Goal: Task Accomplishment & Management: Use online tool/utility

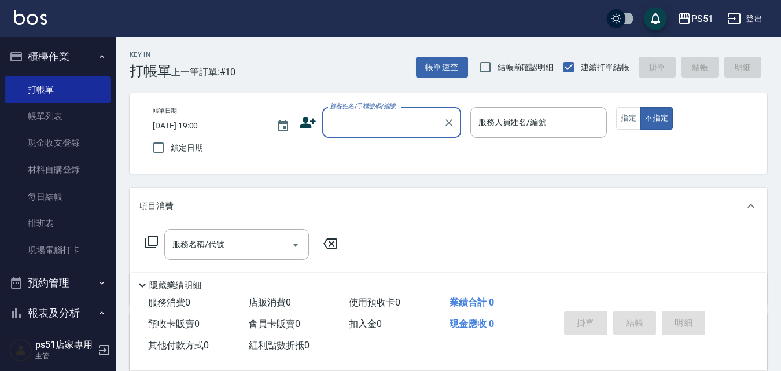
click at [754, 208] on icon at bounding box center [750, 206] width 7 height 4
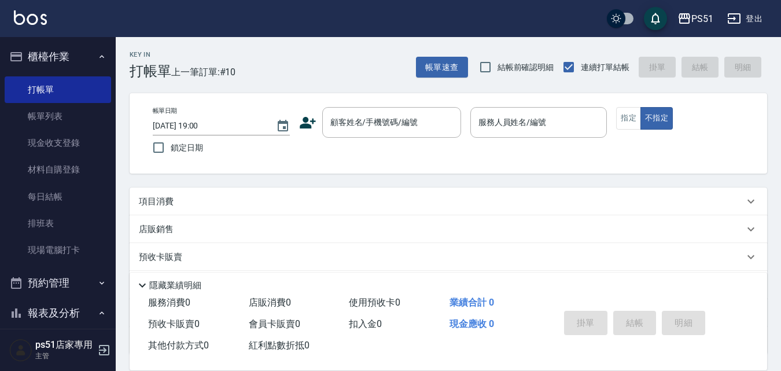
click at [749, 202] on icon at bounding box center [750, 202] width 7 height 4
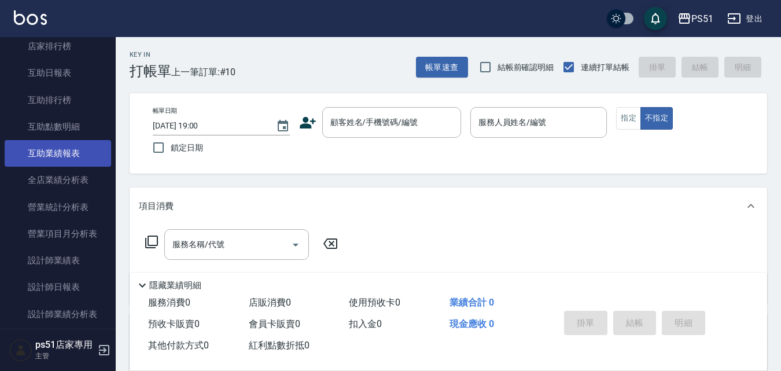
scroll to position [405, 0]
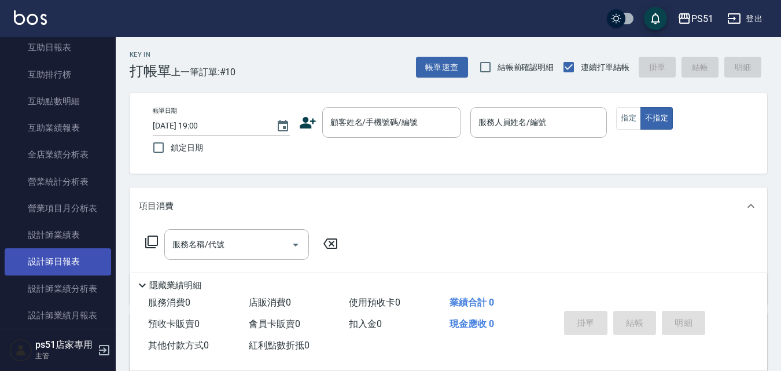
click at [68, 263] on link "設計師日報表" at bounding box center [58, 261] width 106 height 27
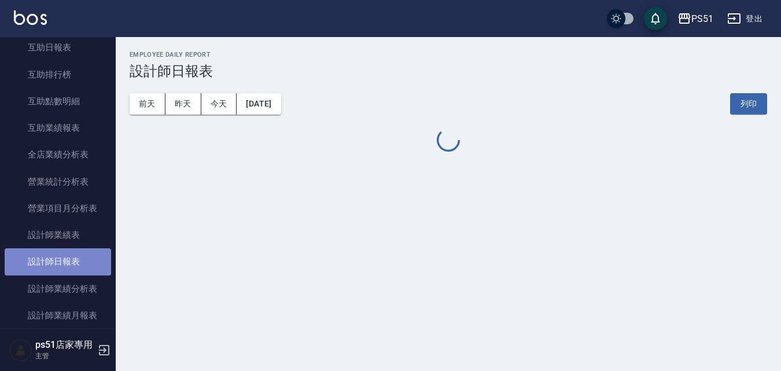
click at [69, 258] on link "設計師日報表" at bounding box center [58, 261] width 106 height 27
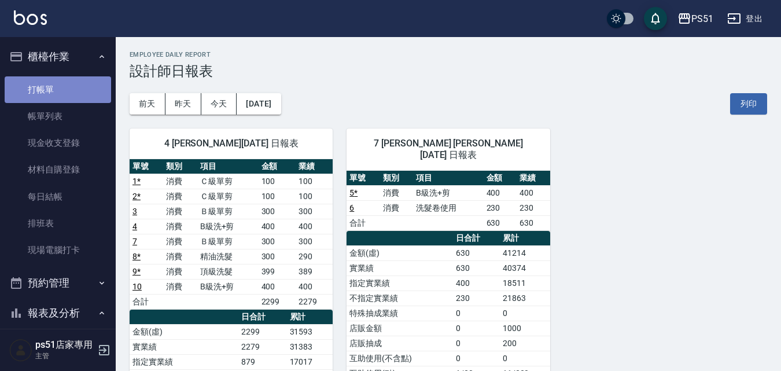
click at [73, 91] on link "打帳單" at bounding box center [58, 89] width 106 height 27
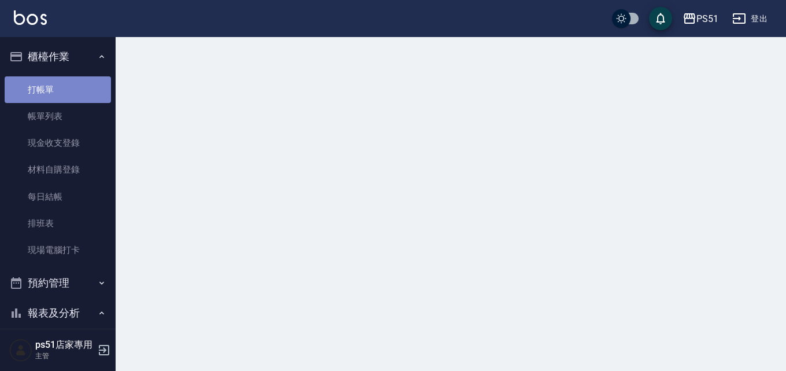
click at [73, 91] on link "打帳單" at bounding box center [58, 89] width 106 height 27
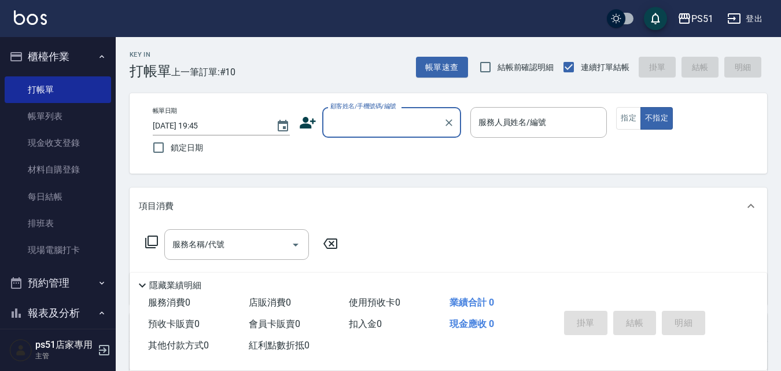
click at [380, 116] on input "顧客姓名/手機號碼/編號" at bounding box center [382, 122] width 111 height 20
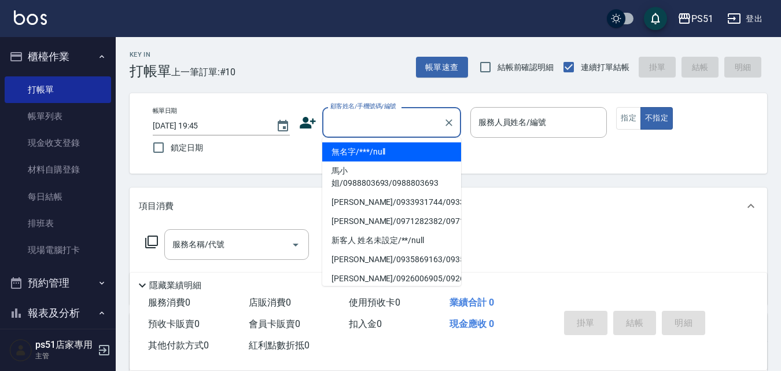
click at [372, 155] on li "無名字/***/null" at bounding box center [391, 151] width 139 height 19
type input "無名字/***/null"
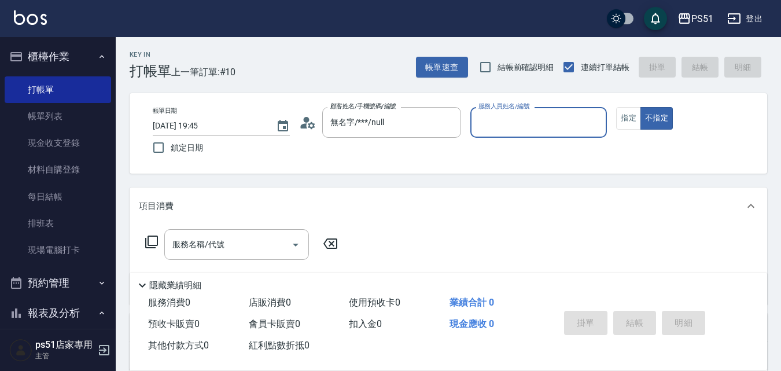
click at [536, 127] on input "服務人員姓名/編號" at bounding box center [538, 122] width 127 height 20
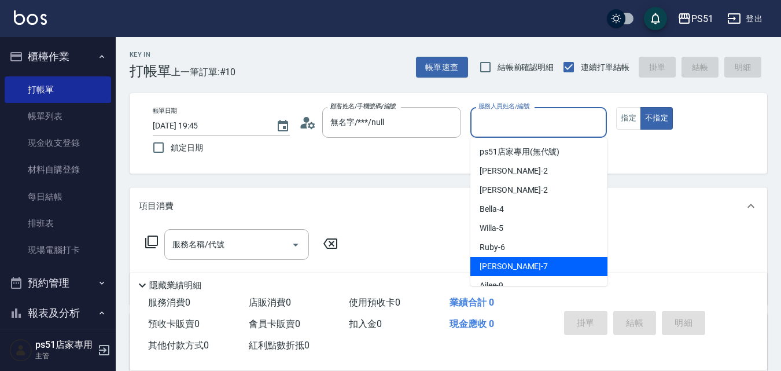
click at [509, 267] on div "Anna -7" at bounding box center [538, 266] width 137 height 19
type input "Anna-7"
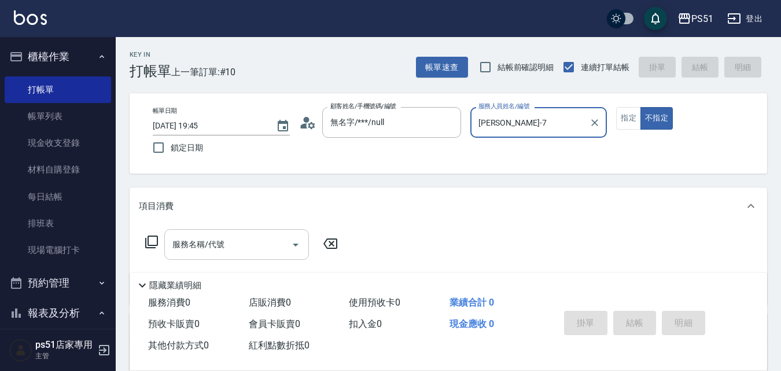
click at [258, 252] on input "服務名稱/代號" at bounding box center [227, 244] width 117 height 20
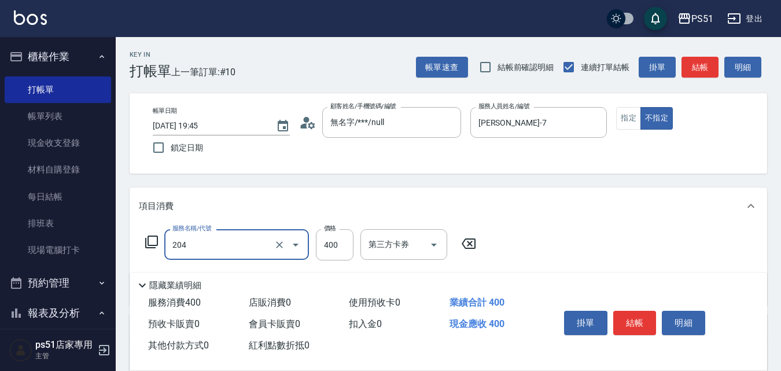
type input "B級洗+剪(204)"
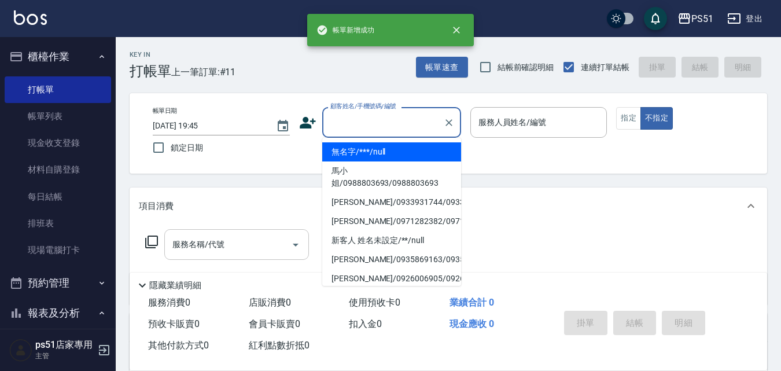
type input "無名字/***/null"
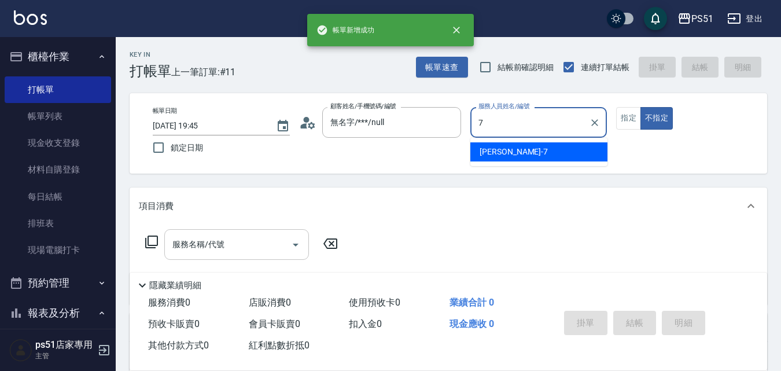
type input "Anna-7"
type button "false"
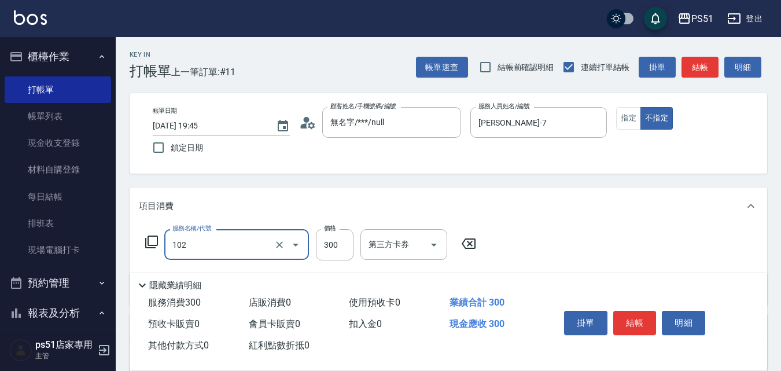
type input "精油洗髮(102)"
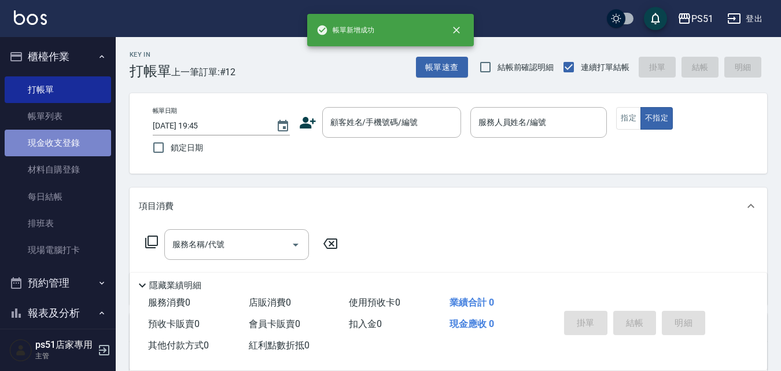
click at [70, 153] on link "現金收支登錄" at bounding box center [58, 143] width 106 height 27
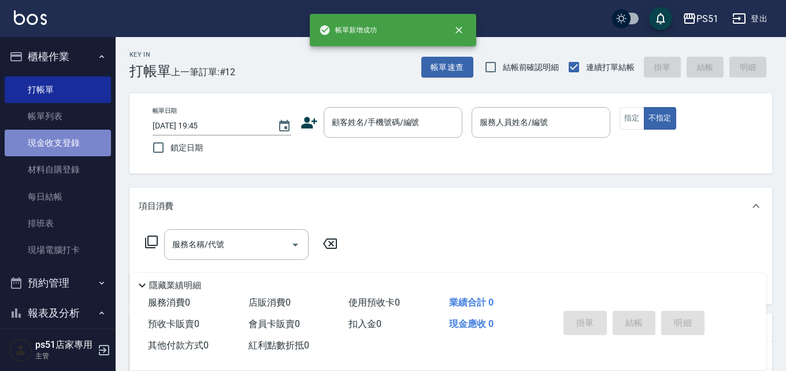
click at [70, 153] on link "現金收支登錄" at bounding box center [58, 143] width 106 height 27
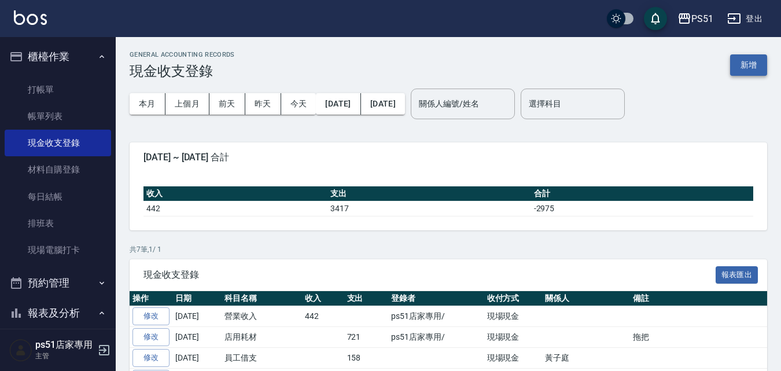
click at [756, 70] on button "新增" at bounding box center [748, 64] width 37 height 21
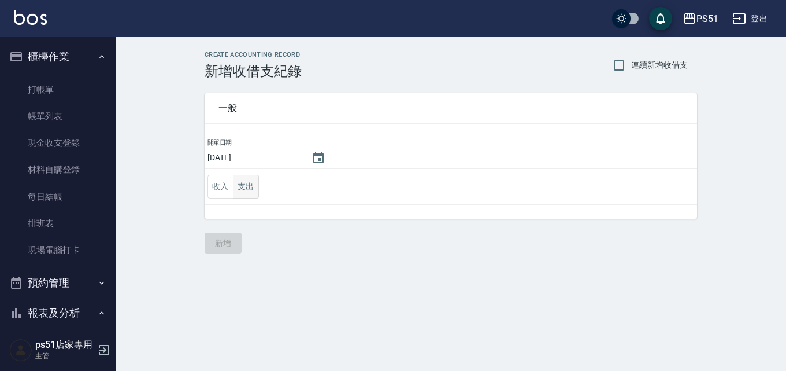
click at [249, 181] on button "支出" at bounding box center [246, 187] width 26 height 24
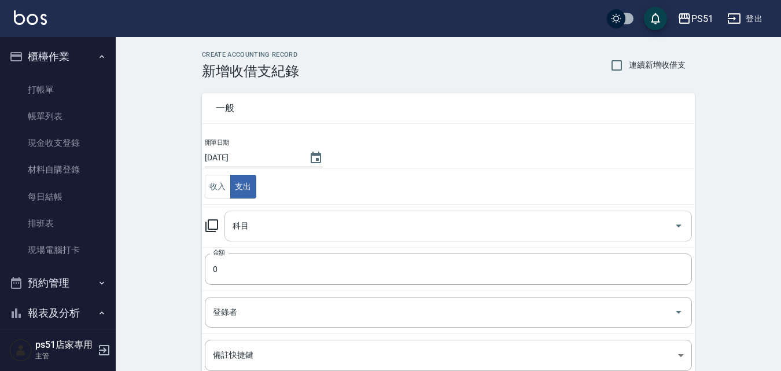
click at [265, 232] on input "科目" at bounding box center [449, 226] width 439 height 20
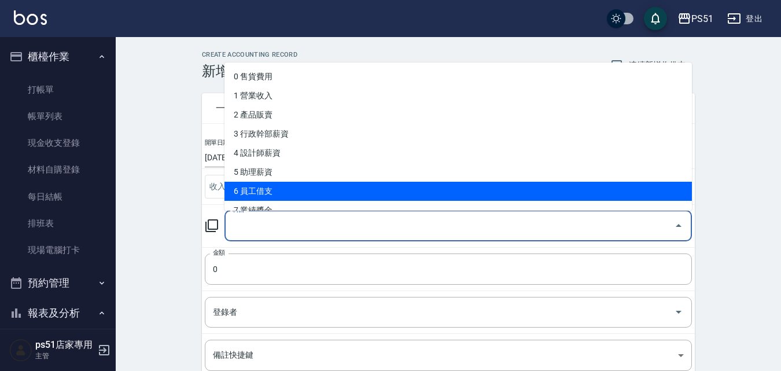
click at [274, 198] on li "6 員工借支" at bounding box center [457, 191] width 467 height 19
type input "6 員工借支"
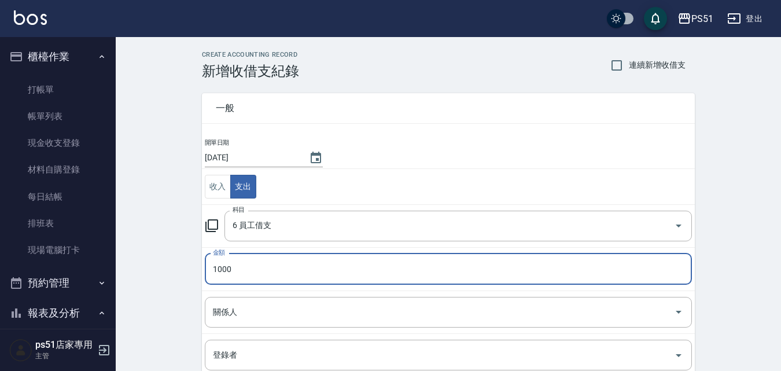
type input "1000"
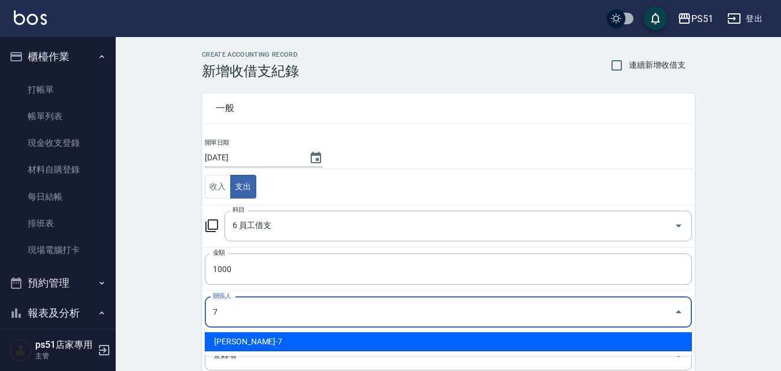
type input "黃子庭-7"
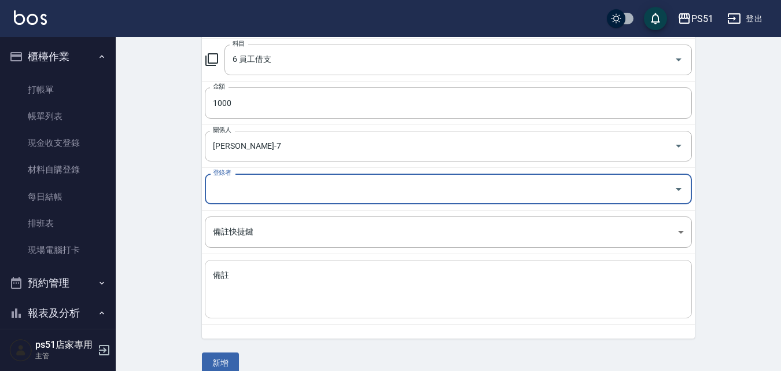
scroll to position [183, 0]
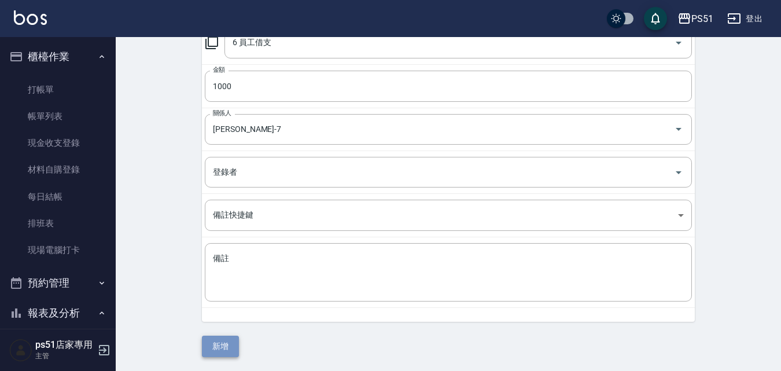
click at [220, 345] on button "新增" at bounding box center [220, 345] width 37 height 21
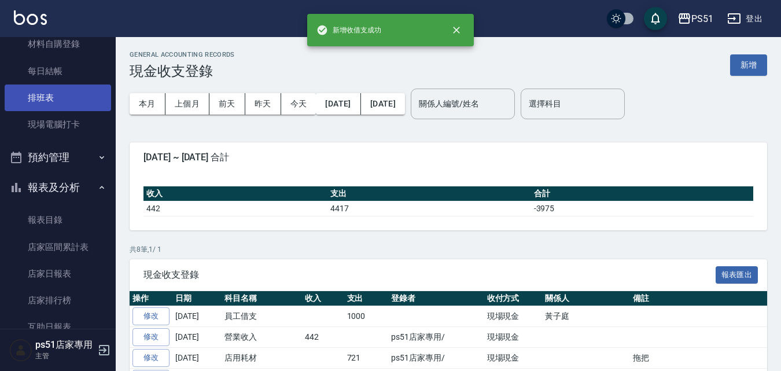
scroll to position [270, 0]
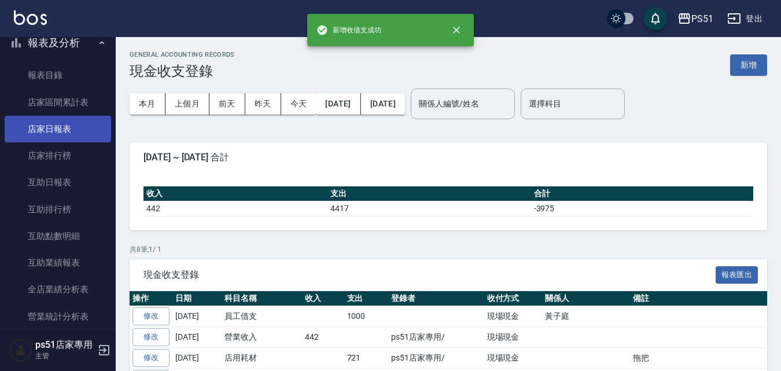
click at [62, 135] on link "店家日報表" at bounding box center [58, 129] width 106 height 27
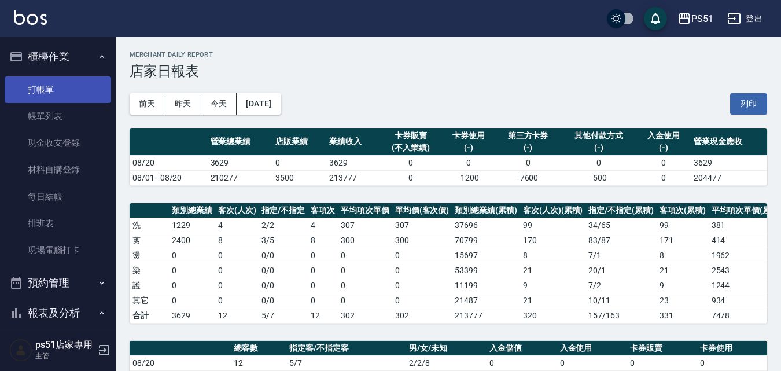
click at [73, 91] on link "打帳單" at bounding box center [58, 89] width 106 height 27
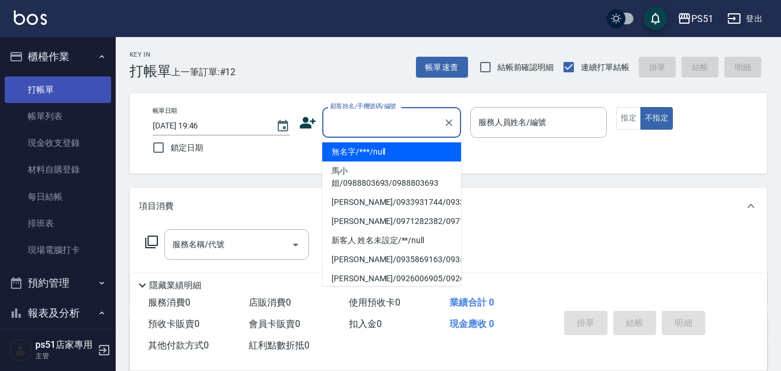
type input "無名字/***/null"
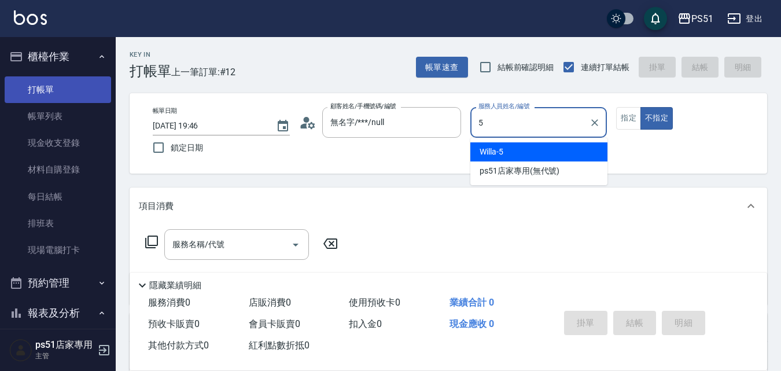
type input "Willa-5"
type button "false"
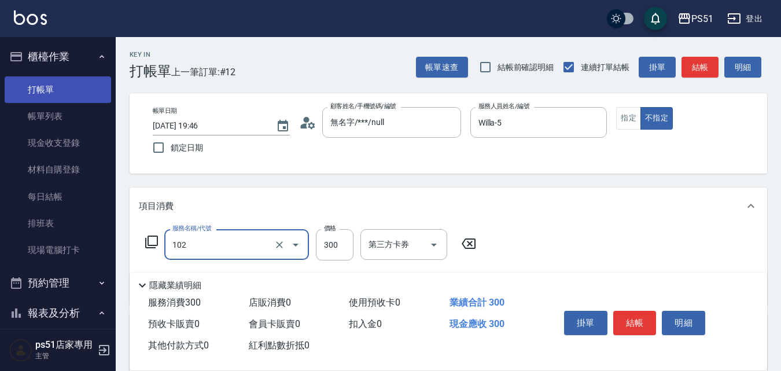
type input "精油洗髮(102)"
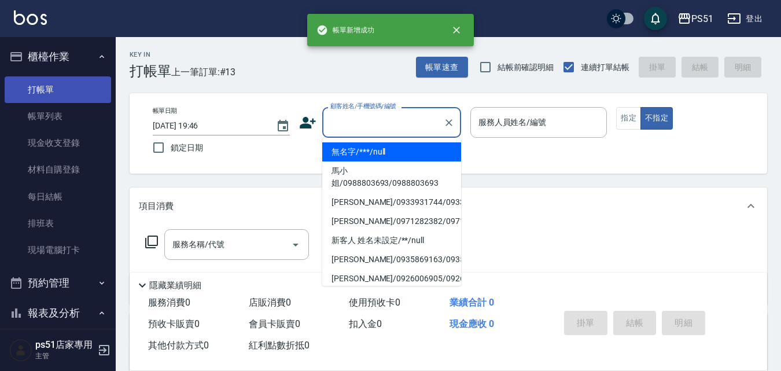
type input "無名字/***/null"
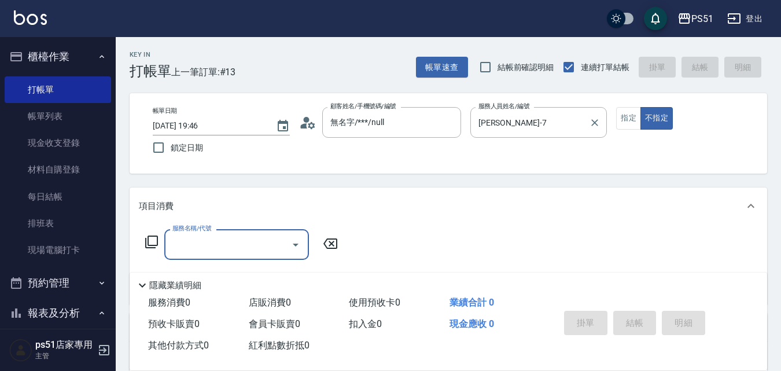
click at [521, 106] on label "服務人員姓名/編號" at bounding box center [503, 106] width 51 height 9
click at [521, 112] on input "Anna-7" at bounding box center [529, 122] width 109 height 20
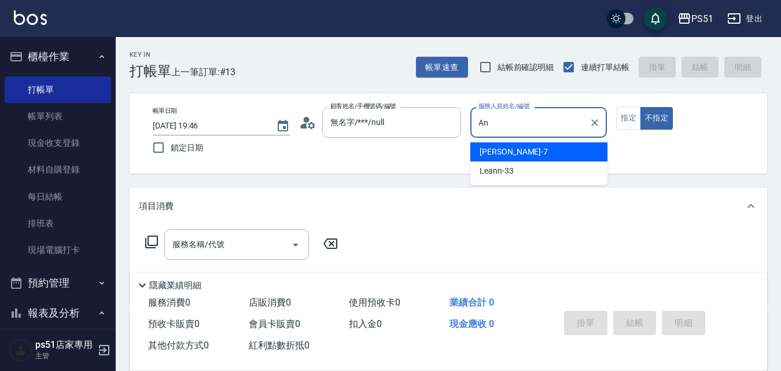
type input "A"
type input "Willa-5"
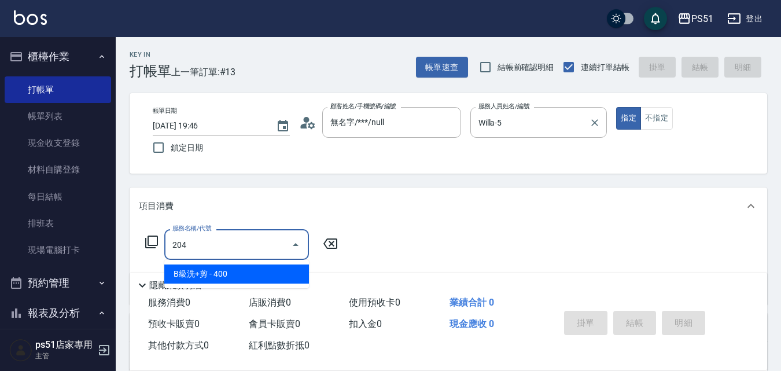
type input "B級洗+剪(204)"
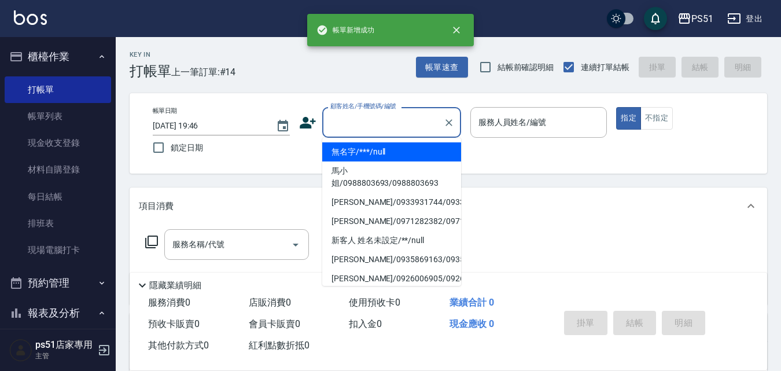
type input "無名字/***/null"
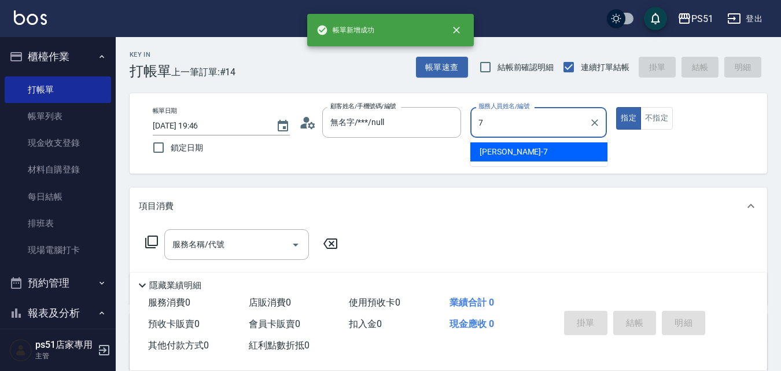
type input "Anna-7"
type button "true"
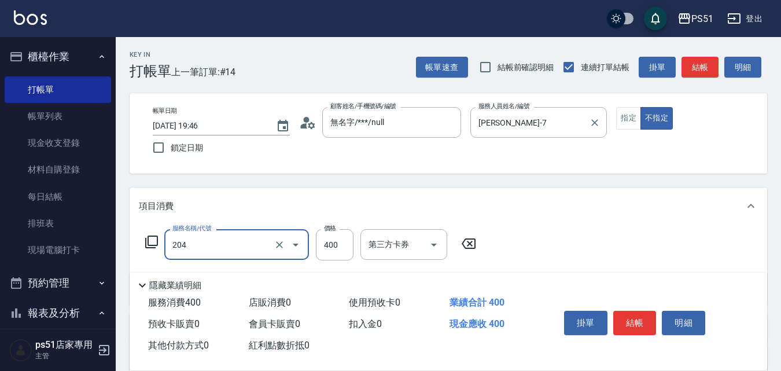
type input "B級洗+剪(204)"
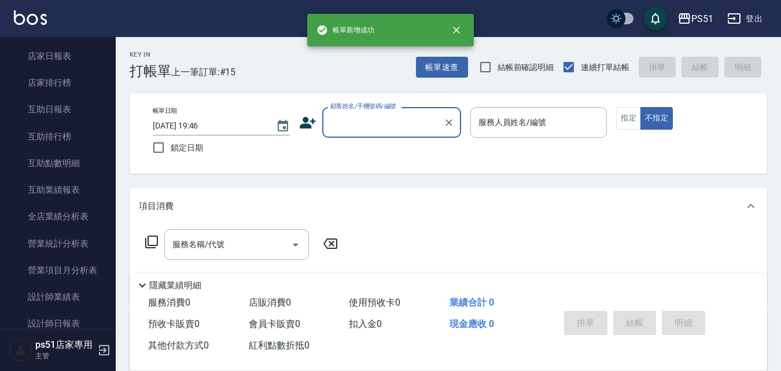
scroll to position [405, 0]
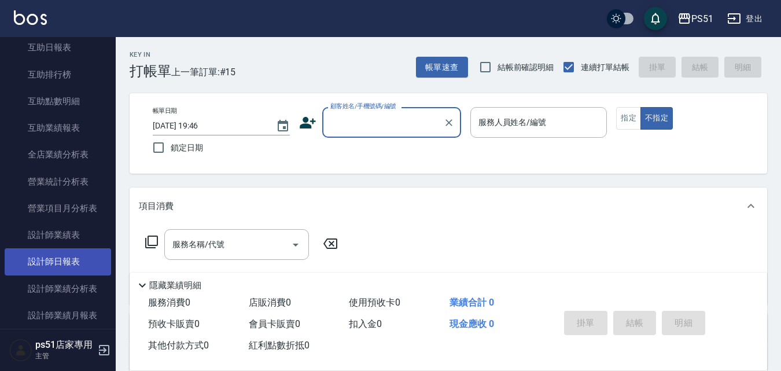
click at [46, 254] on link "設計師日報表" at bounding box center [58, 261] width 106 height 27
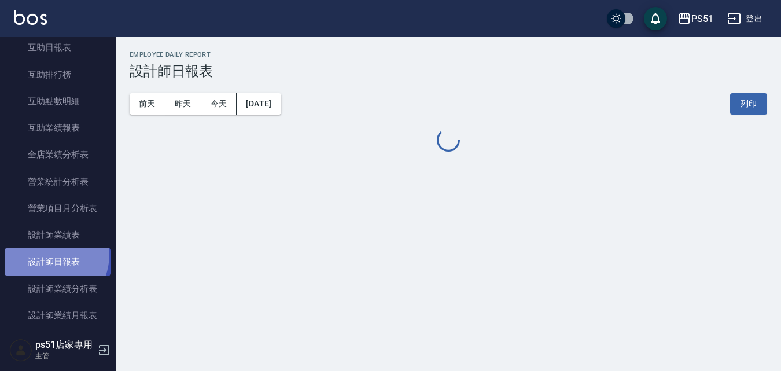
click at [46, 254] on link "設計師日報表" at bounding box center [58, 261] width 106 height 27
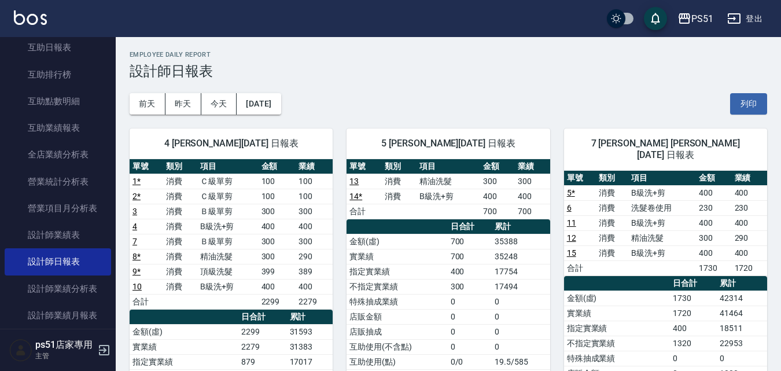
click at [575, 248] on link "15" at bounding box center [571, 252] width 9 height 9
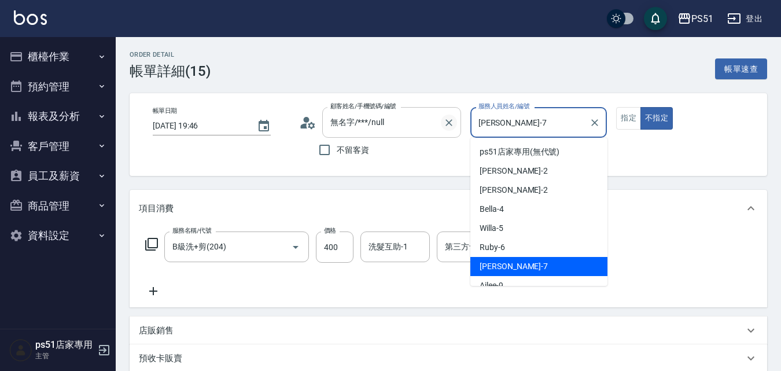
drag, startPoint x: 0, startPoint y: 0, endPoint x: 411, endPoint y: 121, distance: 428.0
click at [411, 121] on div "帳單日期 [DATE] 19:46 顧客姓名/手機號碼/編號 無名字/***/null 顧客姓名/手機號碼/編號 不留客資 服務人員姓名/編號 [PERSON…" at bounding box center [448, 134] width 610 height 55
click at [517, 230] on div "Willa -5" at bounding box center [538, 228] width 137 height 19
type input "Willa-5"
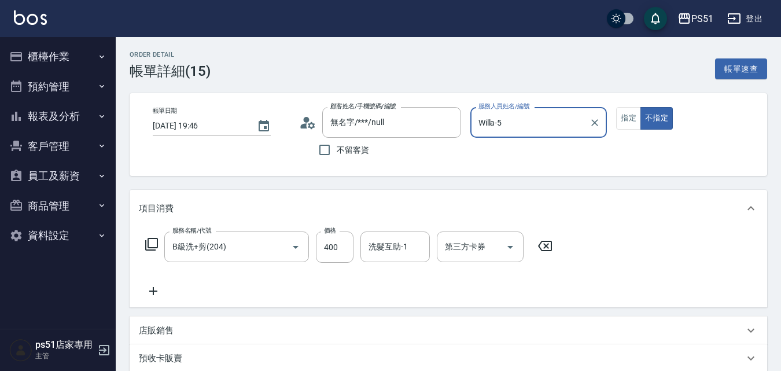
click at [516, 228] on div "服務名稱/代號 B級洗+剪(204) 服務名稱/代號 價格 400 價格 洗髮互助-1 洗髮互助-1 第三方卡券 第三方卡券" at bounding box center [448, 267] width 637 height 80
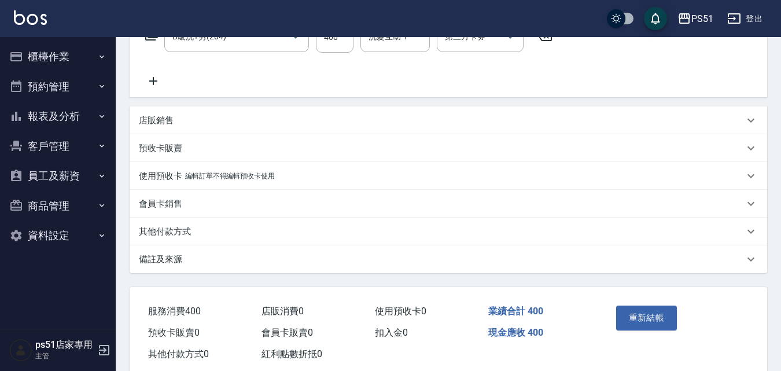
scroll to position [237, 0]
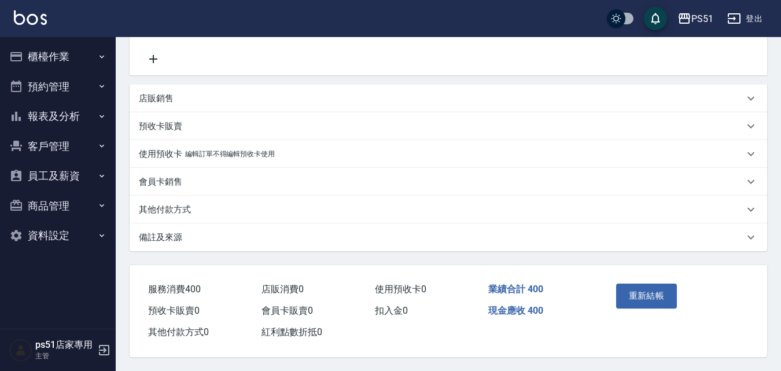
click at [644, 285] on button "重新結帳" at bounding box center [646, 295] width 61 height 24
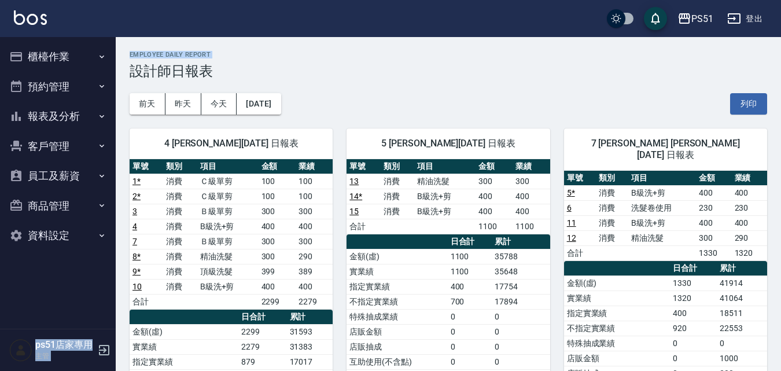
drag, startPoint x: 0, startPoint y: 0, endPoint x: 0, endPoint y: 313, distance: 312.9
click at [0, 268] on div "PS51 登出 櫃檯作業 打帳單 帳單列表 現金收支登錄 材料自購登錄 每日結帳 排班表 現場電腦打卡 預約管理 預約管理 單日預約紀錄 單週預約紀錄 報表及…" at bounding box center [390, 289] width 781 height 578
click at [64, 105] on button "報表及分析" at bounding box center [58, 116] width 106 height 30
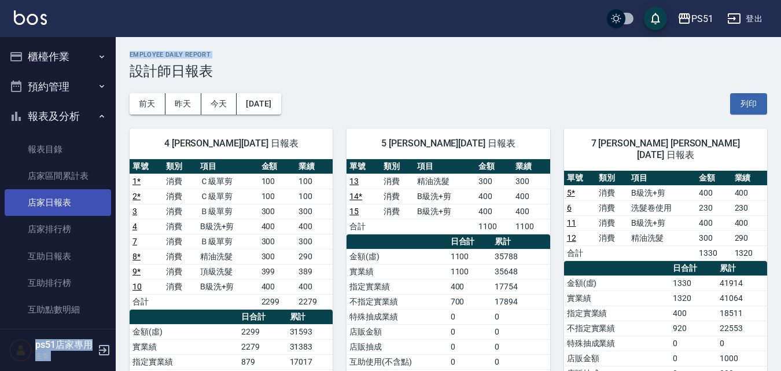
click at [64, 193] on link "店家日報表" at bounding box center [58, 202] width 106 height 27
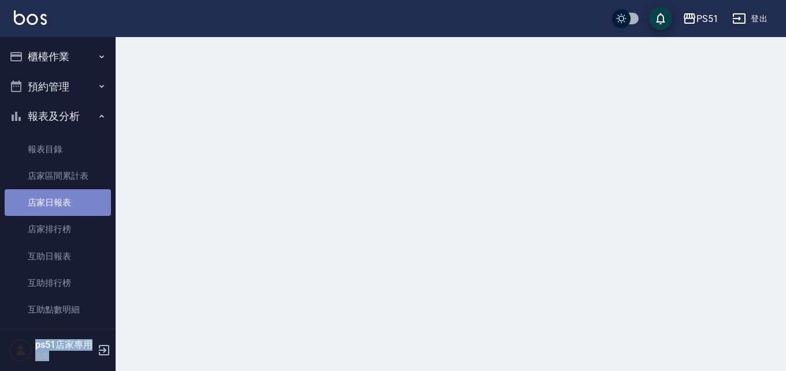
click at [64, 193] on link "店家日報表" at bounding box center [58, 202] width 106 height 27
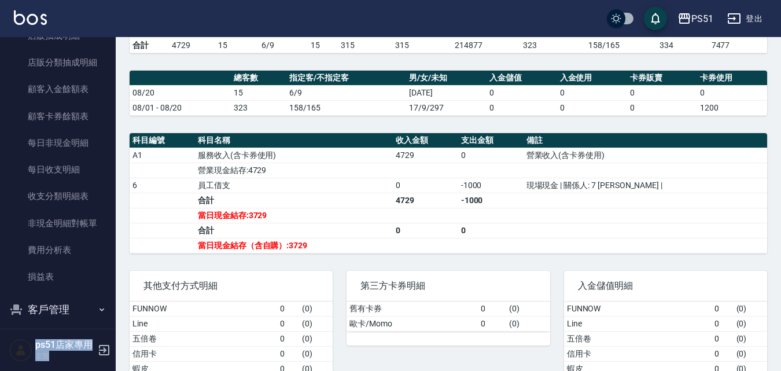
scroll to position [774, 0]
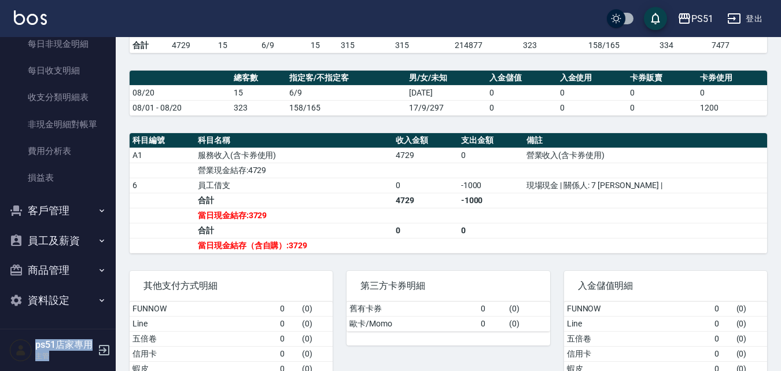
click at [68, 258] on button "商品管理" at bounding box center [58, 270] width 106 height 30
click at [67, 318] on link "商品列表" at bounding box center [58, 329] width 106 height 27
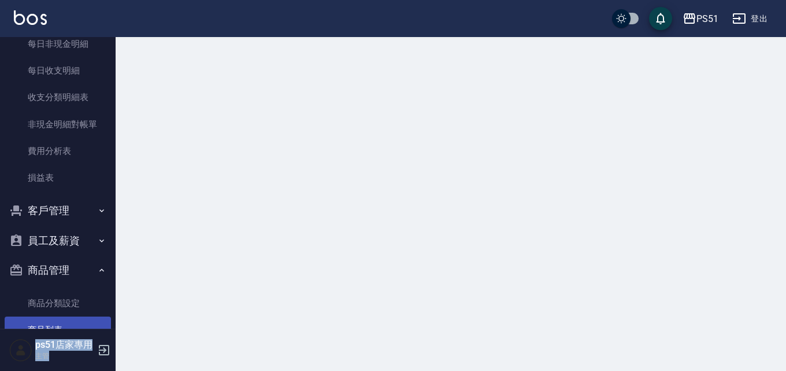
click at [67, 319] on link "商品列表" at bounding box center [58, 329] width 106 height 27
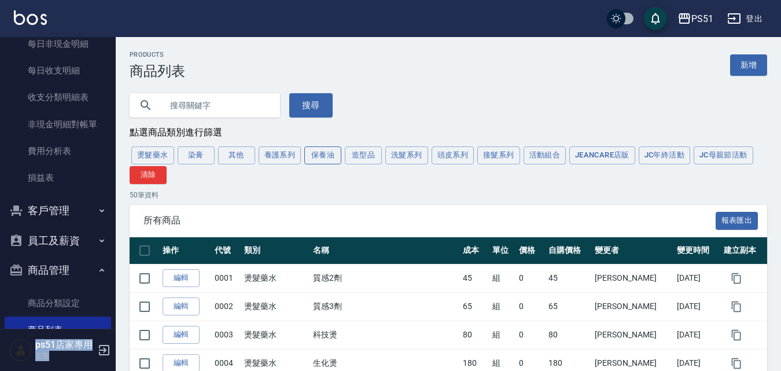
click at [316, 158] on button "保養油" at bounding box center [322, 155] width 37 height 18
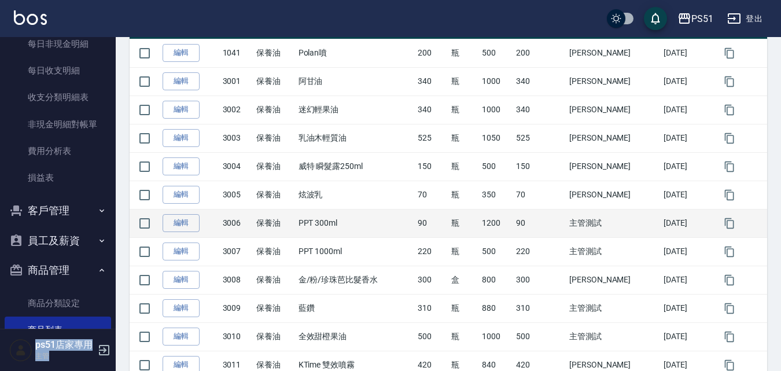
scroll to position [90, 0]
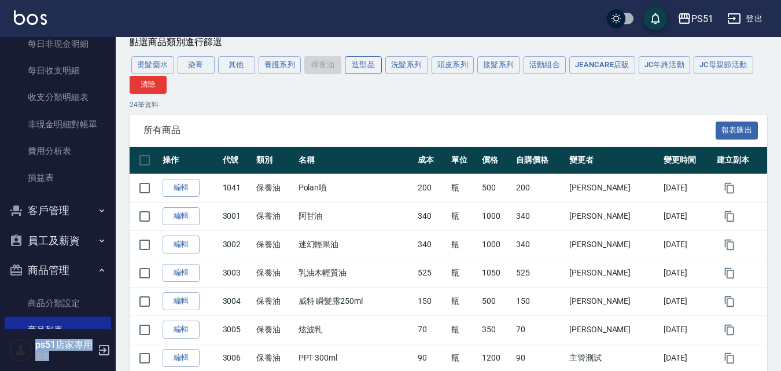
click at [354, 65] on button "造型品" at bounding box center [363, 65] width 37 height 18
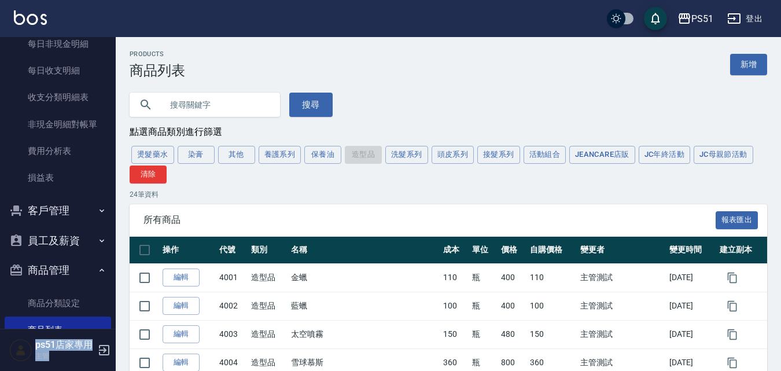
scroll to position [0, 0]
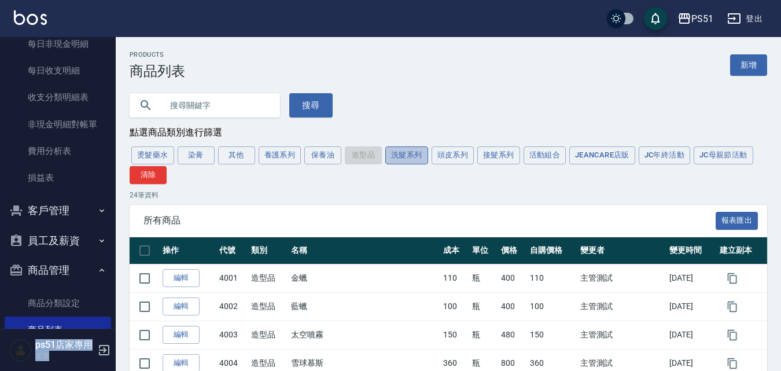
click at [409, 152] on button "洗髮系列" at bounding box center [406, 155] width 43 height 18
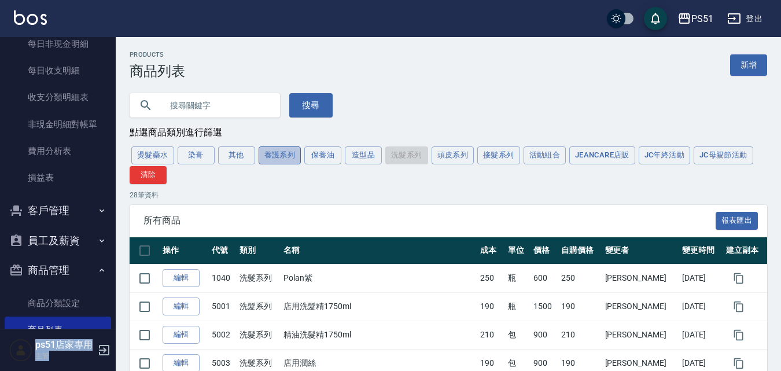
click at [293, 160] on button "養護系列" at bounding box center [279, 155] width 43 height 18
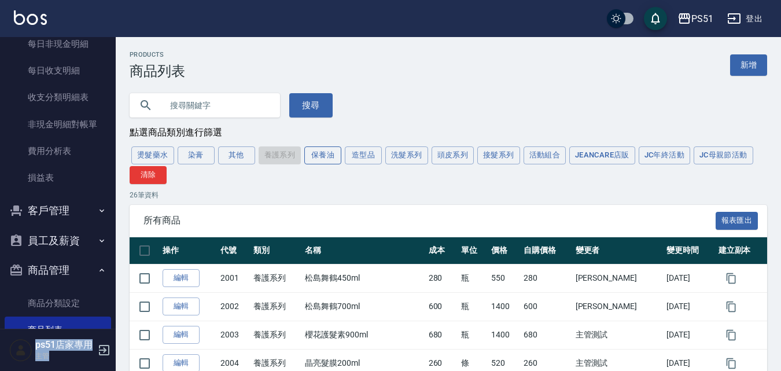
click at [324, 158] on button "保養油" at bounding box center [322, 155] width 37 height 18
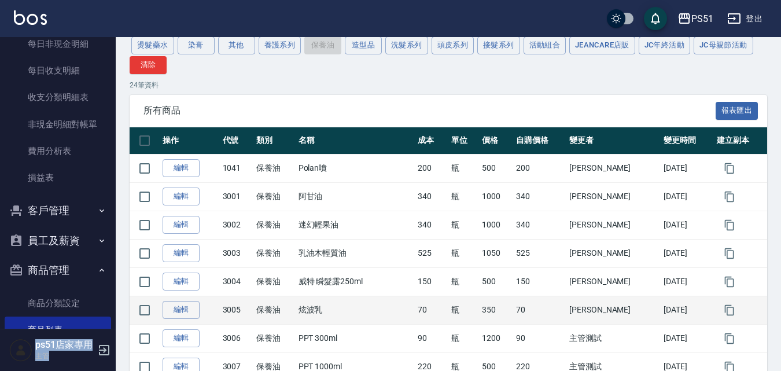
scroll to position [90, 0]
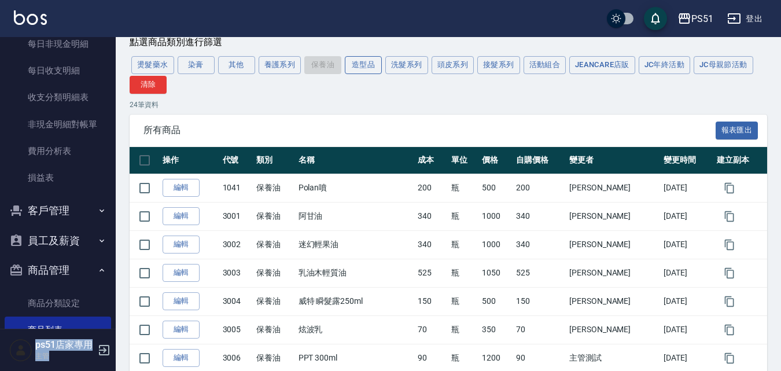
click at [360, 67] on button "造型品" at bounding box center [363, 65] width 37 height 18
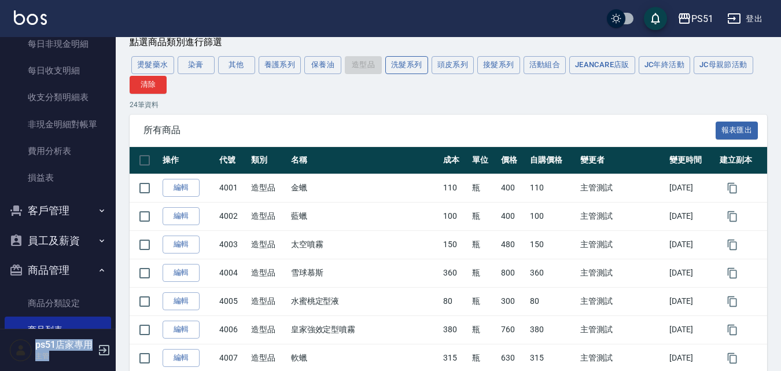
click at [411, 71] on button "洗髮系列" at bounding box center [406, 65] width 43 height 18
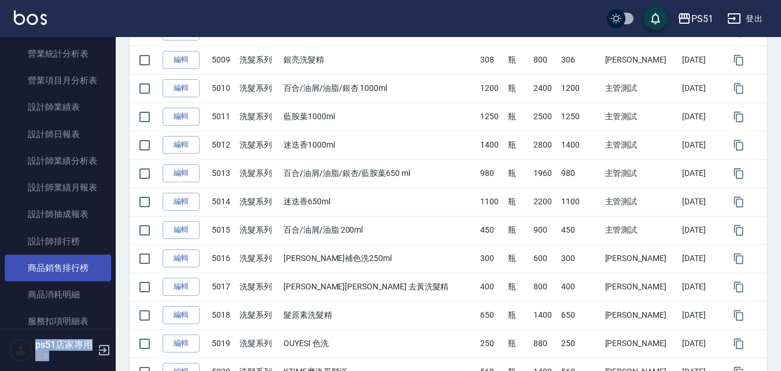
scroll to position [297, 0]
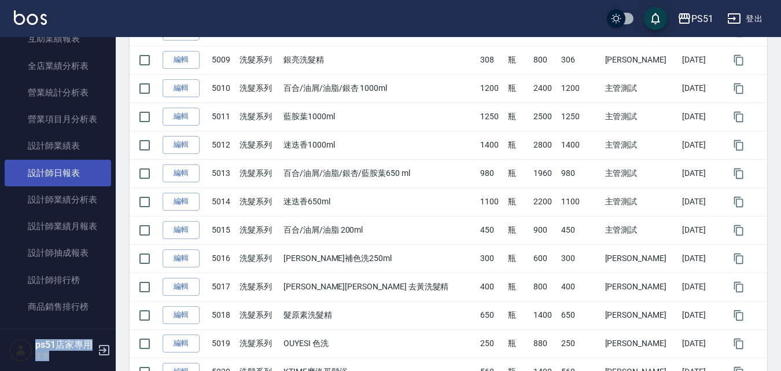
click at [64, 168] on link "設計師日報表" at bounding box center [58, 173] width 106 height 27
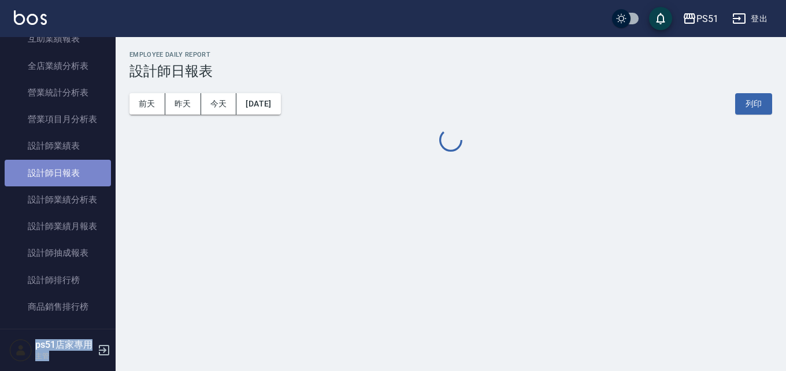
click at [64, 168] on link "設計師日報表" at bounding box center [58, 173] width 106 height 27
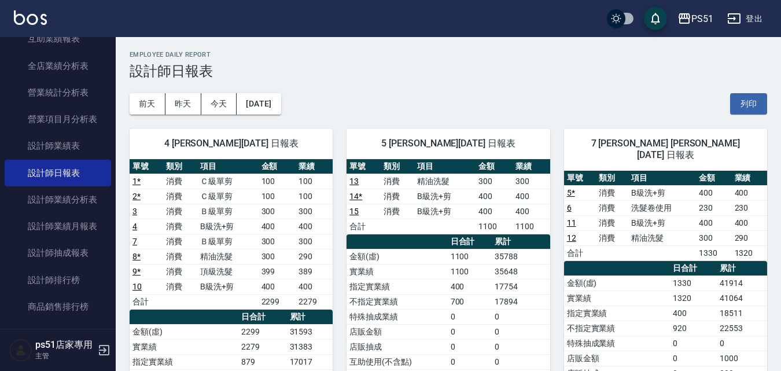
click at [571, 200] on td "6" at bounding box center [580, 207] width 32 height 15
click at [570, 203] on link "6" at bounding box center [569, 207] width 5 height 9
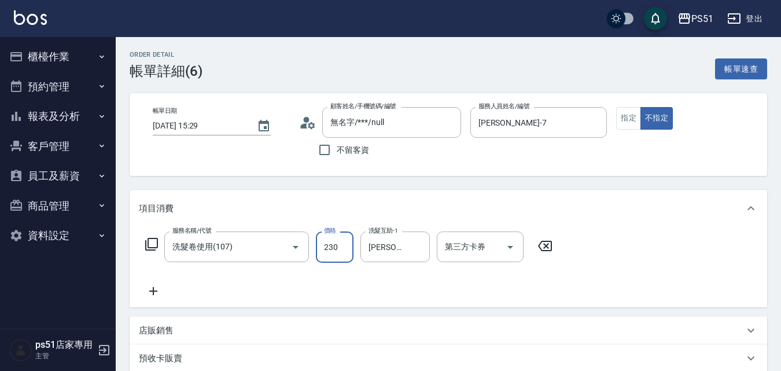
click at [343, 256] on input "230" at bounding box center [335, 246] width 38 height 31
type input "180"
click at [462, 252] on div "第三方卡券 第三方卡券" at bounding box center [480, 246] width 87 height 31
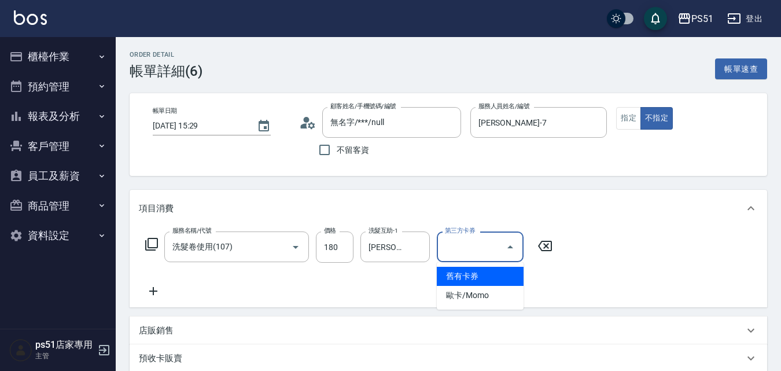
click at [463, 276] on span "舊有卡券" at bounding box center [480, 276] width 87 height 19
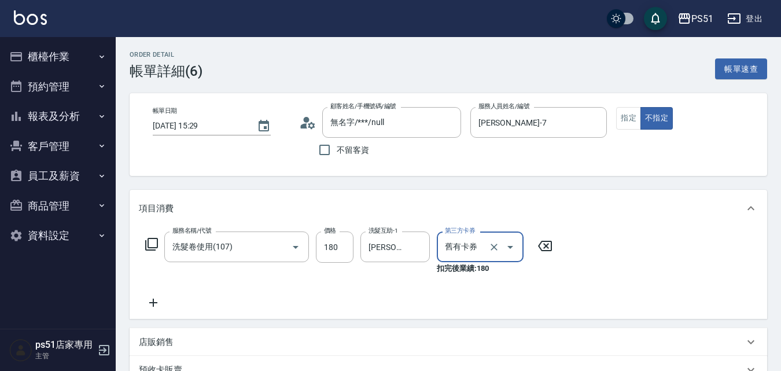
type input "舊有卡券"
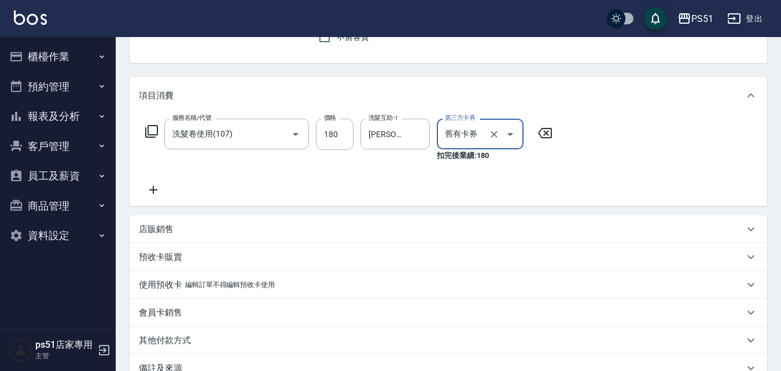
scroll to position [135, 0]
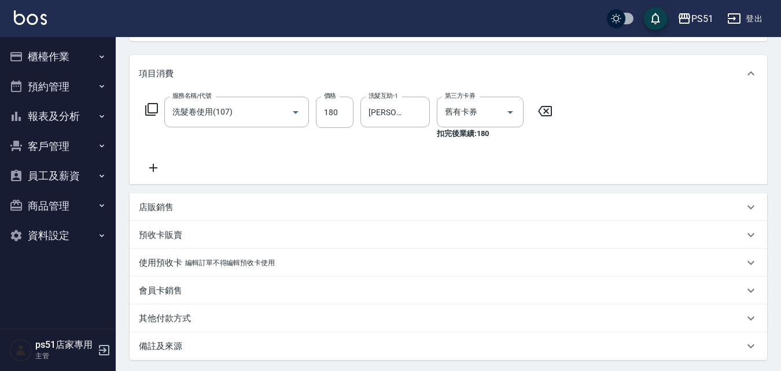
click at [158, 169] on icon at bounding box center [153, 168] width 29 height 14
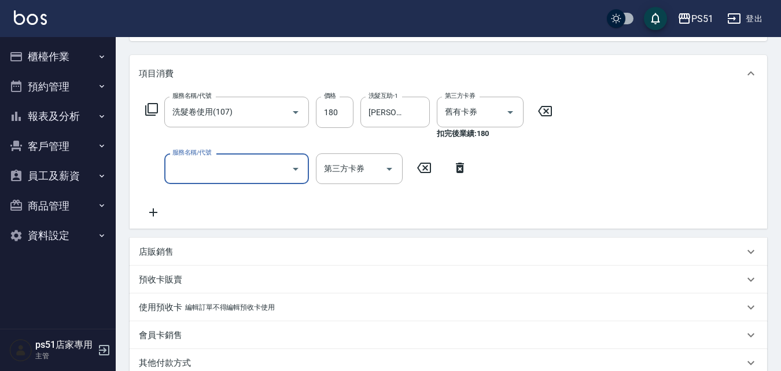
click at [201, 170] on input "服務名稱/代號" at bounding box center [227, 168] width 117 height 20
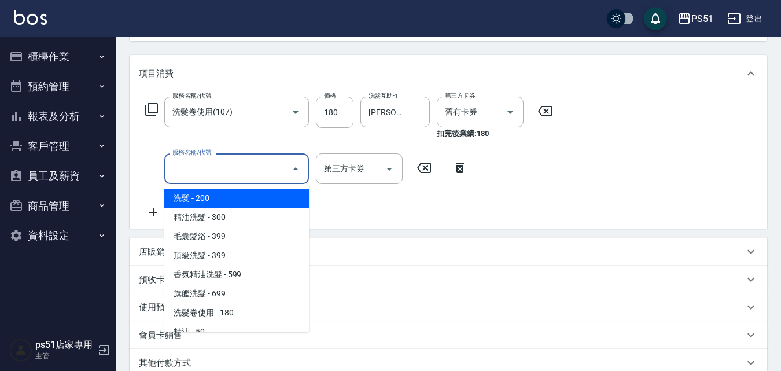
click at [214, 197] on span "洗髮 - 200" at bounding box center [236, 198] width 145 height 19
type input "洗髮(101)"
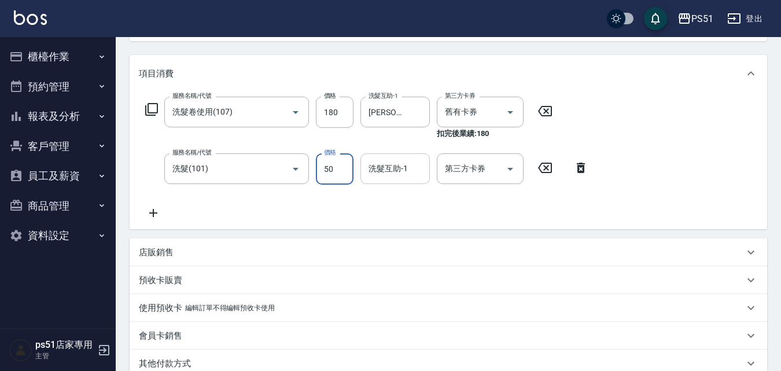
type input "50"
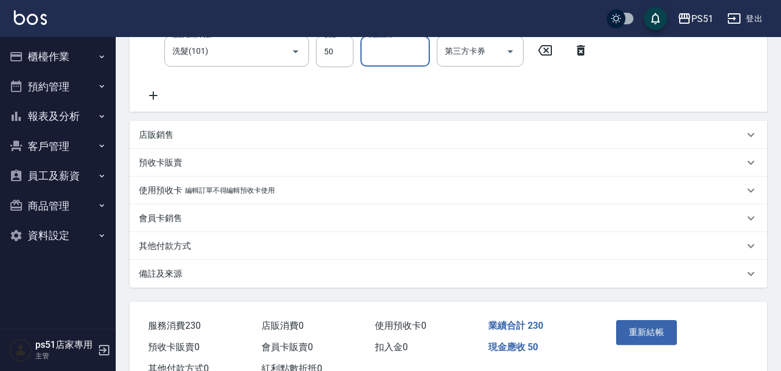
scroll to position [270, 0]
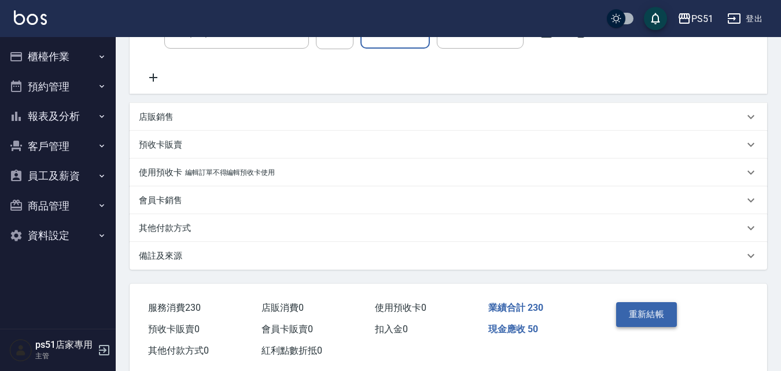
click at [653, 309] on button "重新結帳" at bounding box center [646, 314] width 61 height 24
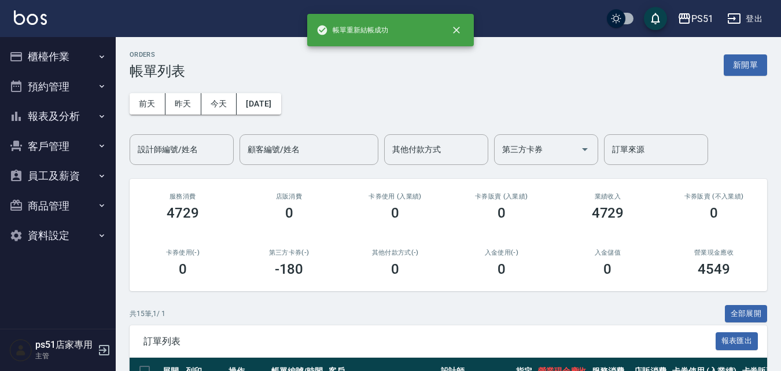
click at [50, 116] on button "報表及分析" at bounding box center [58, 116] width 106 height 30
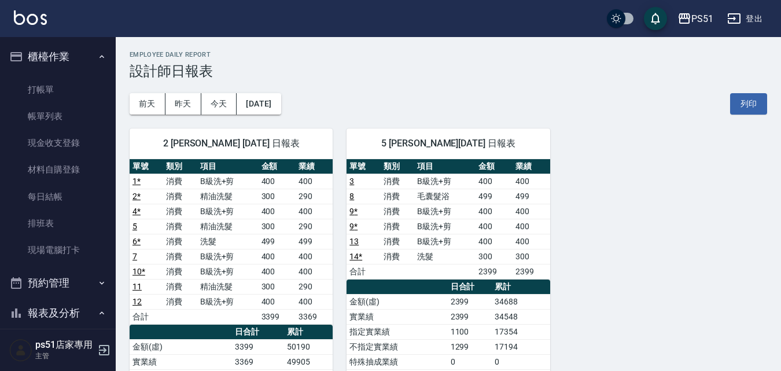
scroll to position [102, 0]
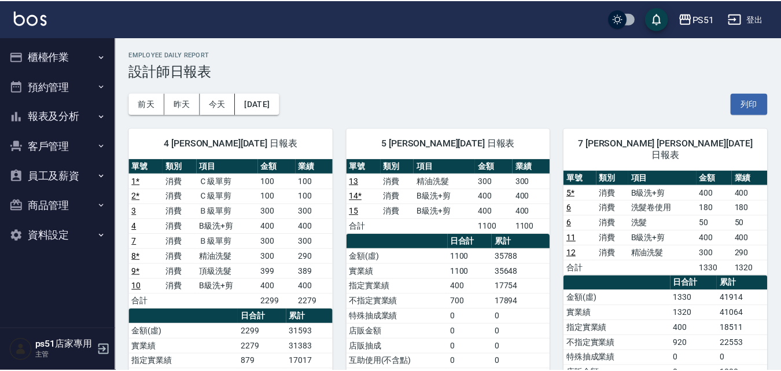
scroll to position [97, 0]
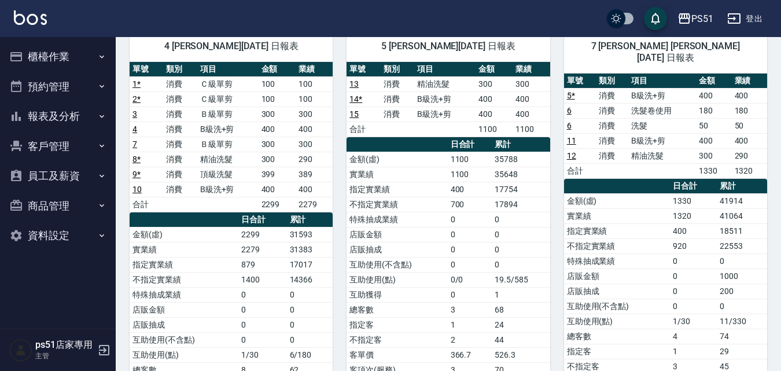
click at [82, 103] on button "報表及分析" at bounding box center [58, 116] width 106 height 30
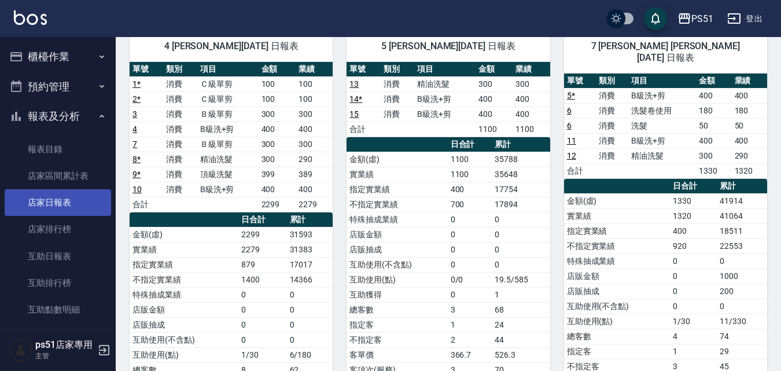
click at [65, 207] on link "店家日報表" at bounding box center [58, 202] width 106 height 27
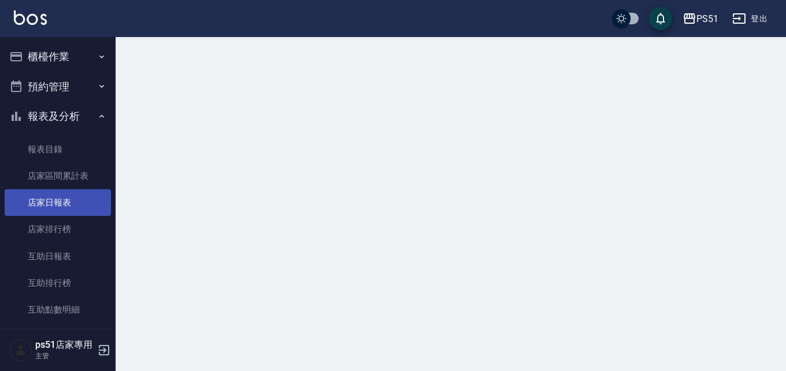
click at [62, 205] on link "店家日報表" at bounding box center [58, 202] width 106 height 27
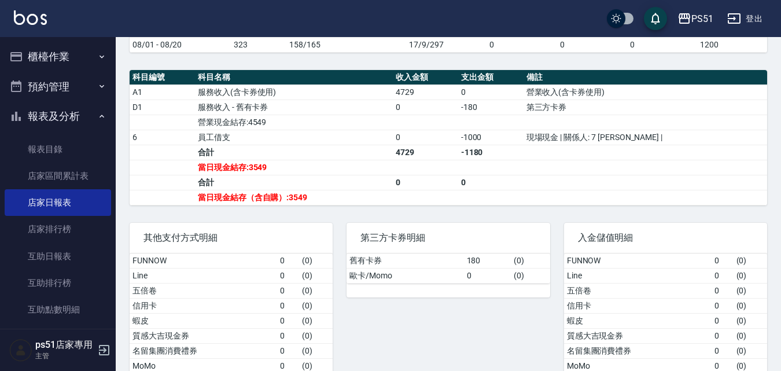
scroll to position [372, 0]
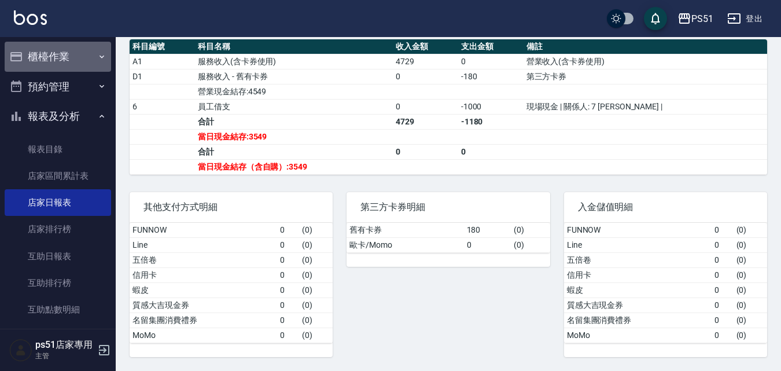
click at [98, 57] on icon "button" at bounding box center [101, 56] width 9 height 9
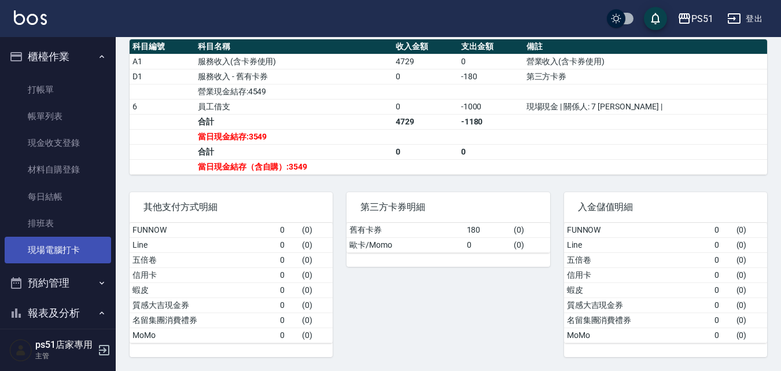
click at [58, 243] on link "現場電腦打卡" at bounding box center [58, 250] width 106 height 27
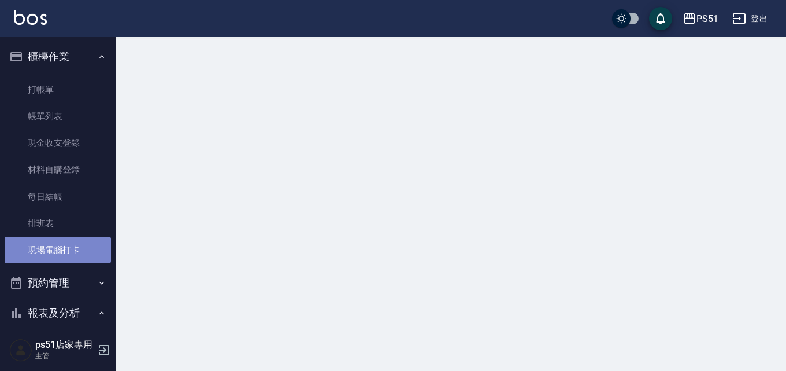
click at [58, 243] on link "現場電腦打卡" at bounding box center [58, 250] width 106 height 27
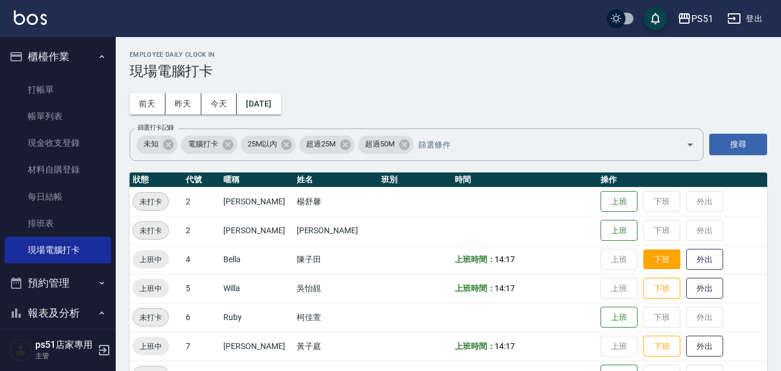
click at [644, 256] on button "下班" at bounding box center [661, 259] width 37 height 20
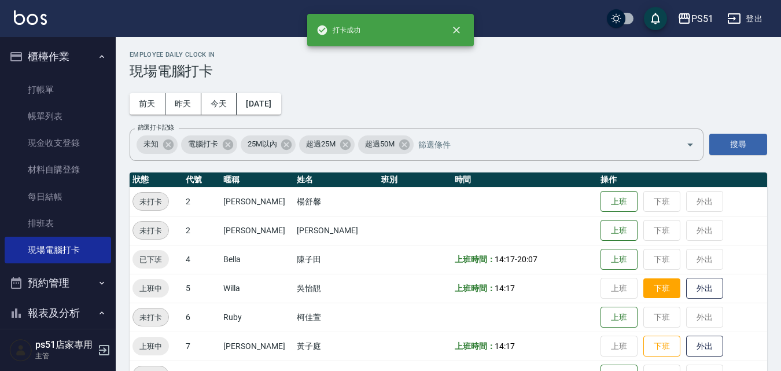
click at [651, 290] on button "下班" at bounding box center [661, 288] width 37 height 20
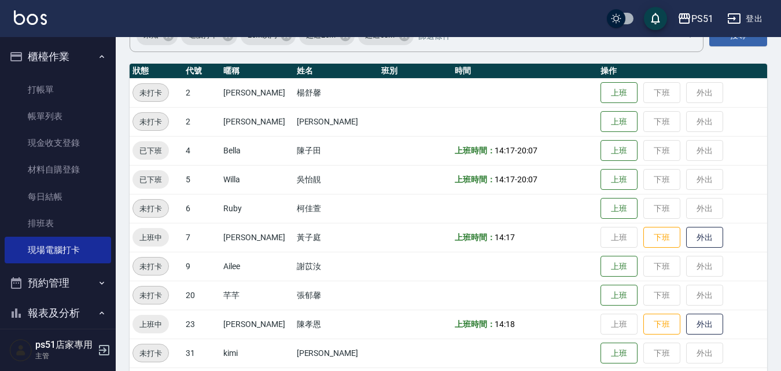
scroll to position [135, 0]
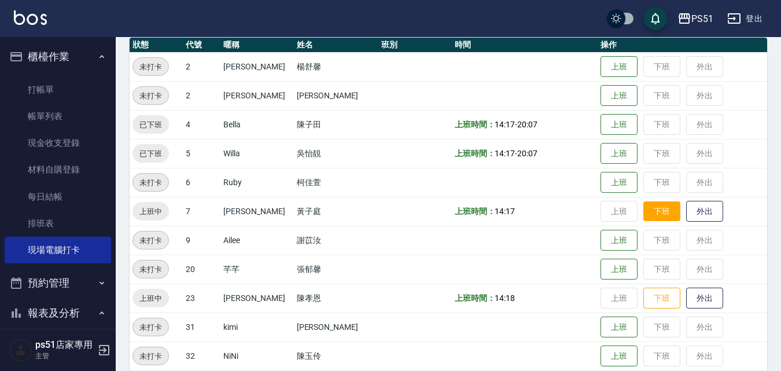
click at [656, 215] on button "下班" at bounding box center [661, 211] width 37 height 20
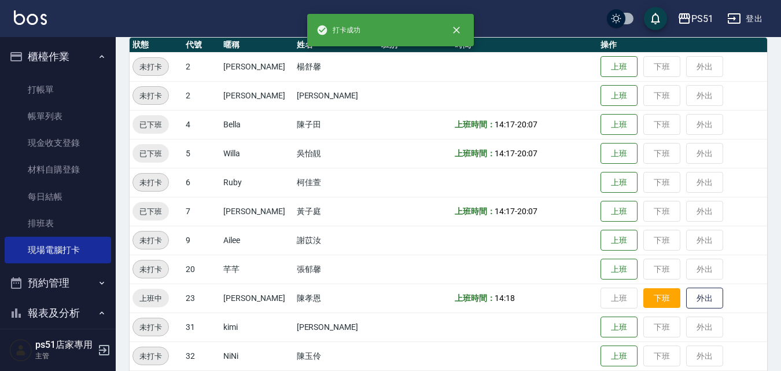
click at [659, 298] on button "下班" at bounding box center [661, 298] width 37 height 20
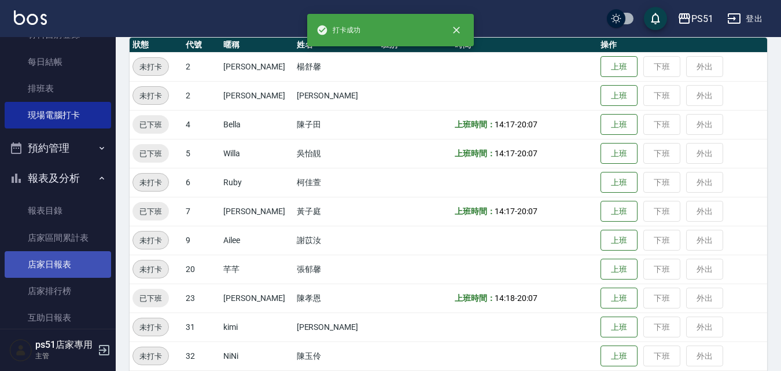
click at [55, 266] on link "店家日報表" at bounding box center [58, 264] width 106 height 27
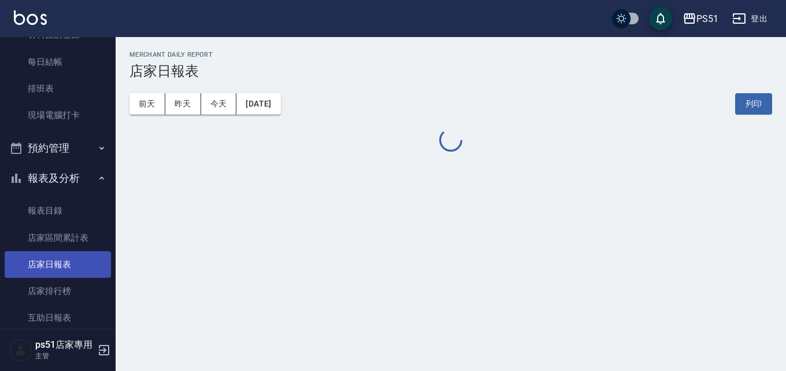
click at [55, 266] on link "店家日報表" at bounding box center [58, 264] width 106 height 27
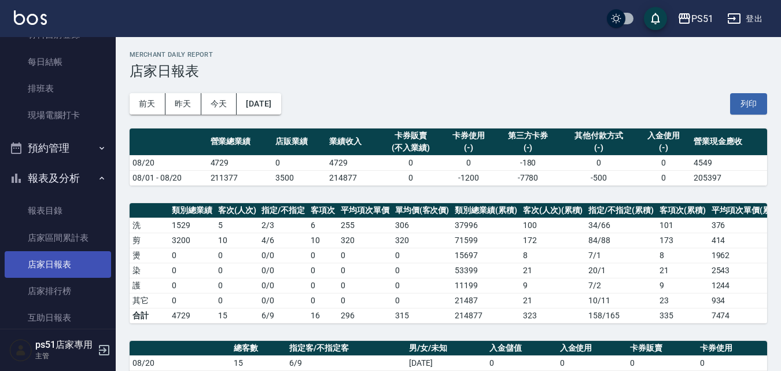
click at [60, 269] on link "店家日報表" at bounding box center [58, 264] width 106 height 27
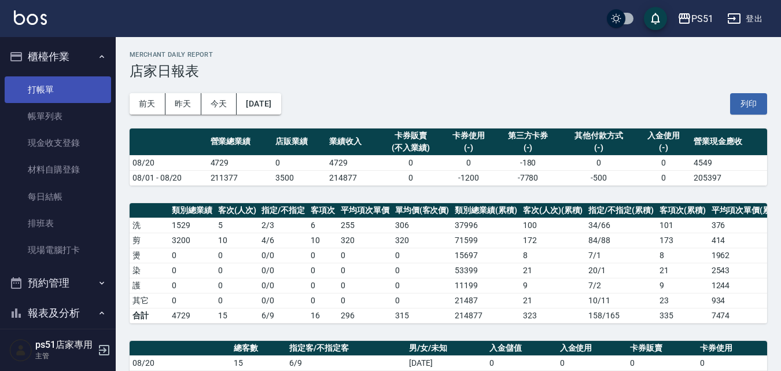
click at [76, 92] on link "打帳單" at bounding box center [58, 89] width 106 height 27
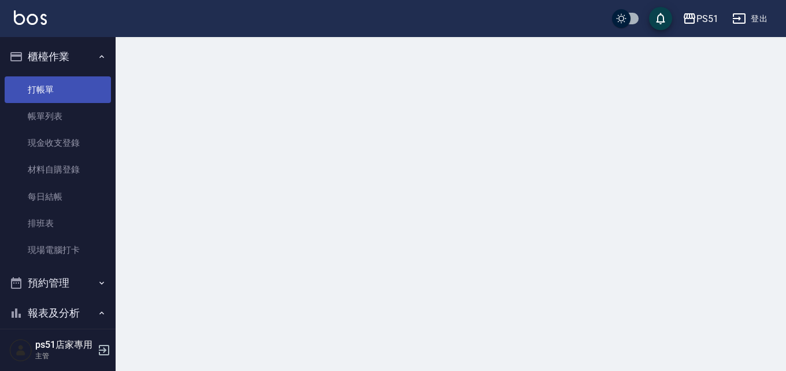
click at [76, 92] on link "打帳單" at bounding box center [58, 89] width 106 height 27
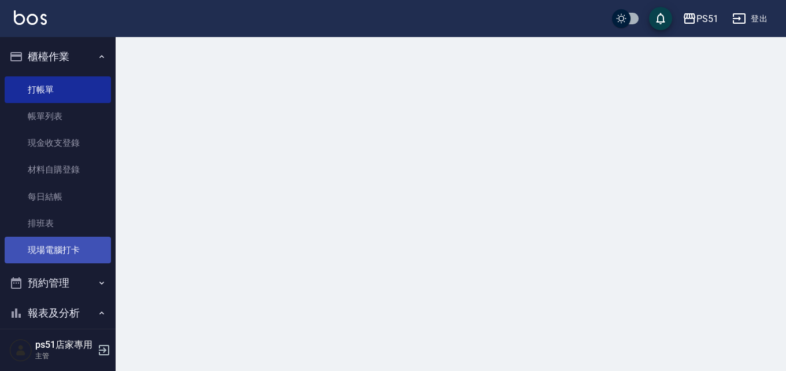
click at [73, 248] on link "現場電腦打卡" at bounding box center [58, 250] width 106 height 27
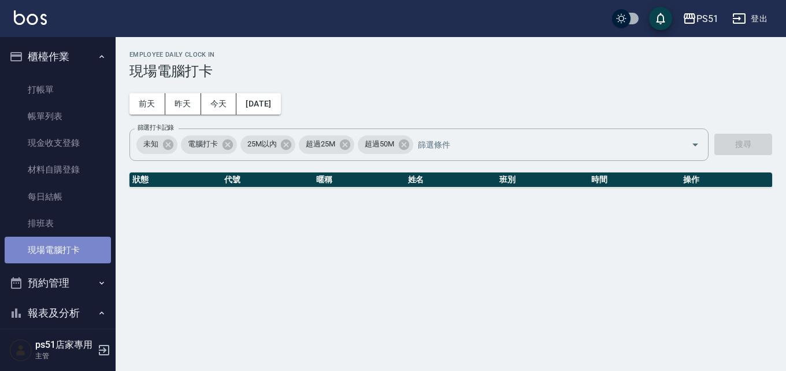
click at [73, 248] on link "現場電腦打卡" at bounding box center [58, 250] width 106 height 27
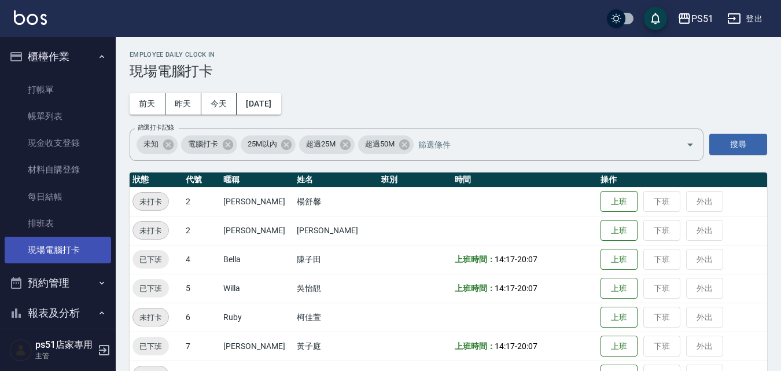
click at [73, 248] on link "現場電腦打卡" at bounding box center [58, 250] width 106 height 27
